Goal: Task Accomplishment & Management: Use online tool/utility

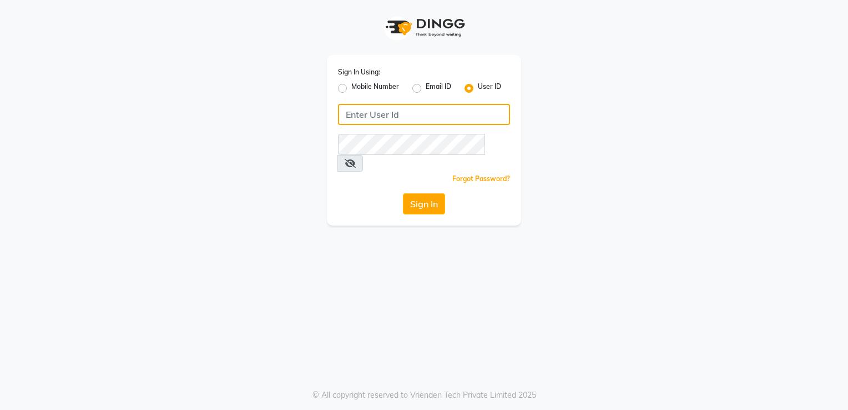
click at [384, 115] on input "Username" at bounding box center [424, 114] width 172 height 21
drag, startPoint x: 439, startPoint y: 114, endPoint x: 298, endPoint y: 128, distance: 141.6
click at [310, 129] on div "Sign In Using: Mobile Number Email ID User ID shaurozzsalon Remember me Forgot …" at bounding box center [424, 112] width 633 height 225
type input "shaurozzsalon"
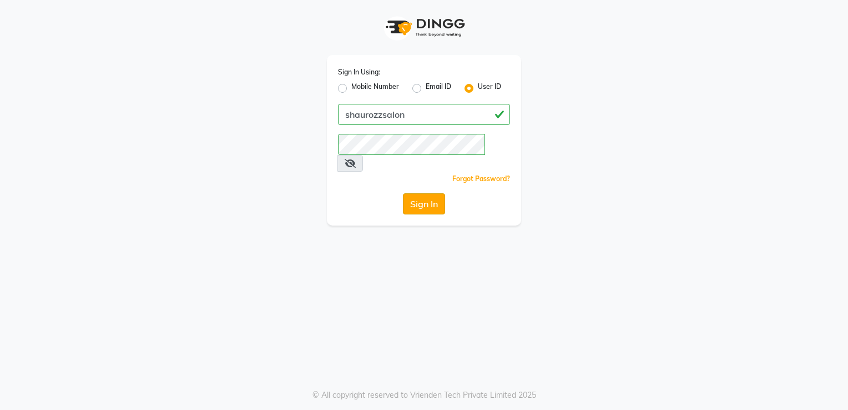
click at [426, 193] on button "Sign In" at bounding box center [424, 203] width 42 height 21
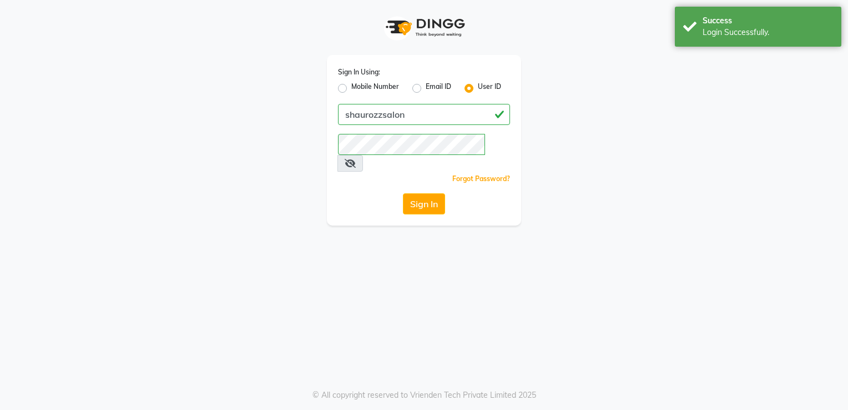
select select "service"
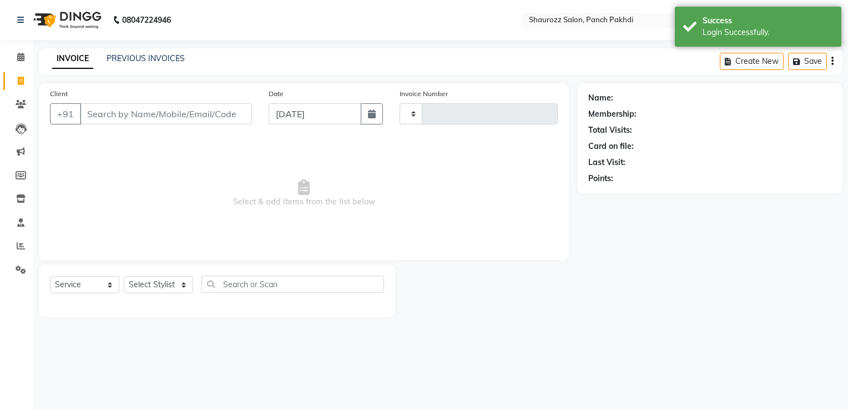
type input "2203"
select select "485"
